Goal: Transaction & Acquisition: Purchase product/service

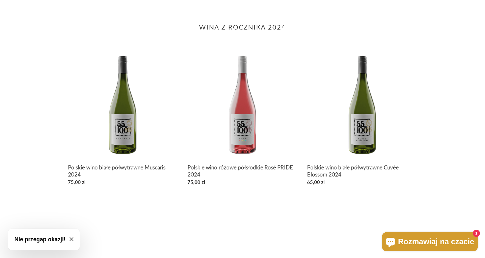
scroll to position [288, 0]
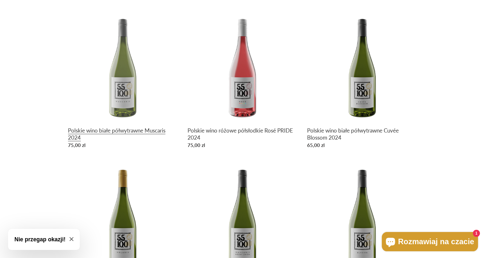
click at [125, 129] on link "Polskie wino białe półwytrawne Muscaris 2024" at bounding box center [123, 81] width 110 height 139
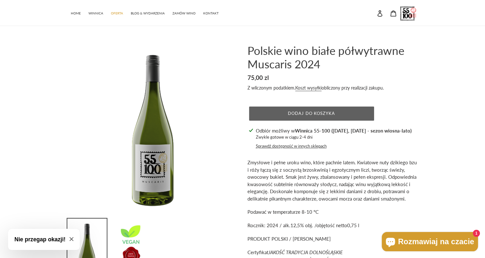
click at [300, 112] on span "Dodaj do koszyka" at bounding box center [311, 113] width 47 height 5
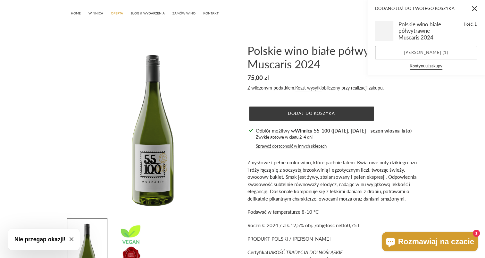
click at [421, 53] on link "Zobacz koszyk ( 1 )" at bounding box center [426, 52] width 102 height 13
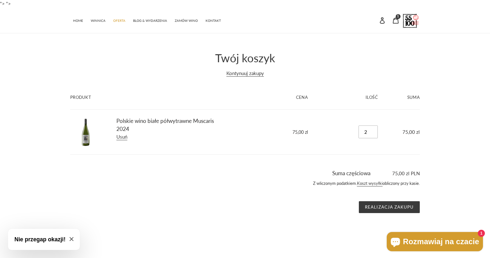
type input "2"
click at [374, 129] on input "2" at bounding box center [367, 131] width 19 height 13
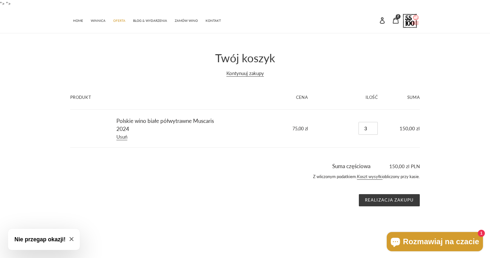
type input "3"
click at [373, 127] on input "3" at bounding box center [367, 128] width 19 height 13
type input "4"
click at [373, 127] on input "4" at bounding box center [367, 128] width 19 height 13
type input "3"
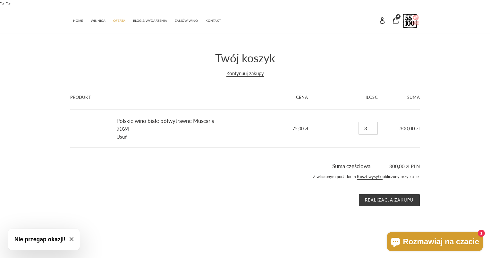
click at [373, 129] on input "3" at bounding box center [367, 128] width 19 height 13
click at [211, 156] on div "Suma częściowa 225,00 zl PLN Z wliczonym podatkiem. Koszt wysyłki obliczony prz…" at bounding box center [244, 181] width 349 height 50
click at [188, 21] on span "ZAMÓW WINO" at bounding box center [186, 21] width 23 height 4
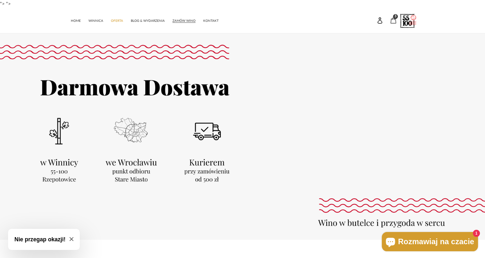
click at [389, 19] on link "Koszyk 3 pozycje" at bounding box center [392, 20] width 13 height 14
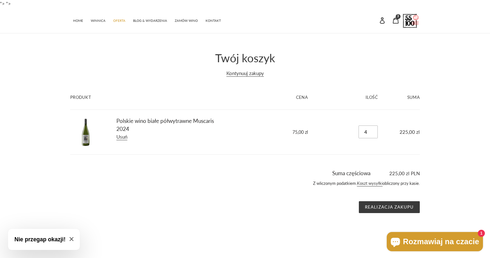
type input "4"
click at [373, 130] on input "4" at bounding box center [367, 131] width 19 height 13
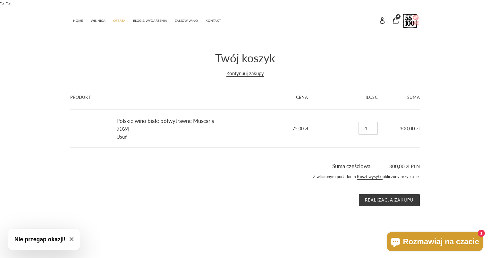
click at [386, 209] on html ""> "> Przejdź do treści Dodano już do Twojego koszyka Ilość: Zobacz koszyk ( ) …" at bounding box center [245, 111] width 490 height 222
click at [387, 188] on div "Suma częściowa 300,00 zl PLN Z wliczonym podatkiem. Koszt wysyłki obliczony prz…" at bounding box center [240, 184] width 359 height 44
click at [387, 193] on div "Suma częściowa 300,00 zl PLN Z wliczonym podatkiem. Koszt wysyłki obliczony prz…" at bounding box center [240, 184] width 359 height 44
click at [386, 197] on input "Realizacja zakupu" at bounding box center [389, 200] width 61 height 12
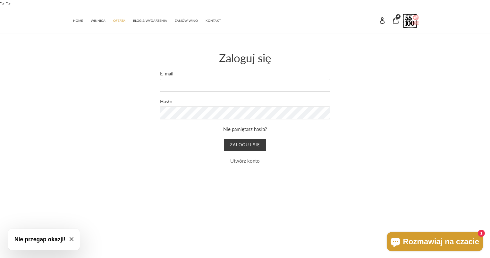
click at [238, 162] on link "Utwórz konto" at bounding box center [244, 161] width 29 height 6
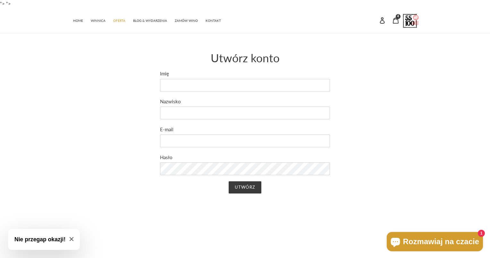
click at [187, 67] on div "Utwórz konto Imię Nazwisko E-mail Hasło Utwórz" at bounding box center [245, 125] width 170 height 149
click at [178, 93] on form "Imię Nazwisko E-mail Hasło Utwórz" at bounding box center [245, 134] width 170 height 129
drag, startPoint x: 182, startPoint y: 89, endPoint x: 208, endPoint y: 82, distance: 27.2
click at [182, 89] on input "Imię" at bounding box center [245, 85] width 170 height 13
type input "Rafał"
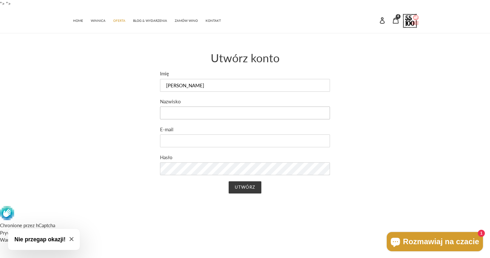
type input "Porada"
drag, startPoint x: 230, startPoint y: 141, endPoint x: 176, endPoint y: 145, distance: 54.3
click at [176, 145] on input "rafal.porada@infineon.com" at bounding box center [245, 140] width 170 height 13
type input "rafalporadaofficial@gmail.com"
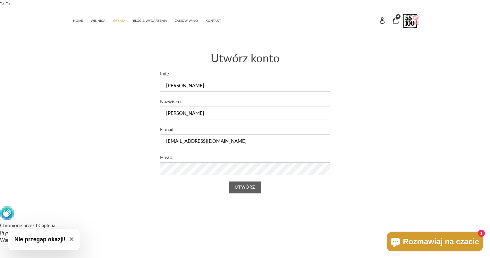
click at [254, 188] on input "Utwórz" at bounding box center [244, 187] width 32 height 12
